Goal: Navigation & Orientation: Find specific page/section

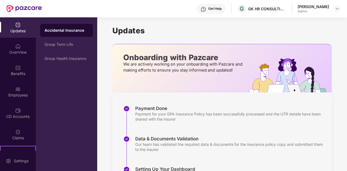
click at [14, 32] on div "Updates" at bounding box center [18, 30] width 36 height 5
click at [335, 10] on img at bounding box center [337, 9] width 4 height 4
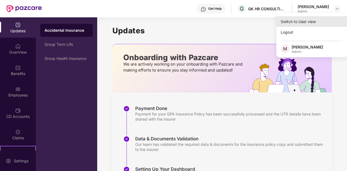
click at [299, 23] on div "Switch to User view" at bounding box center [312, 21] width 71 height 11
